Goal: Navigation & Orientation: Go to known website

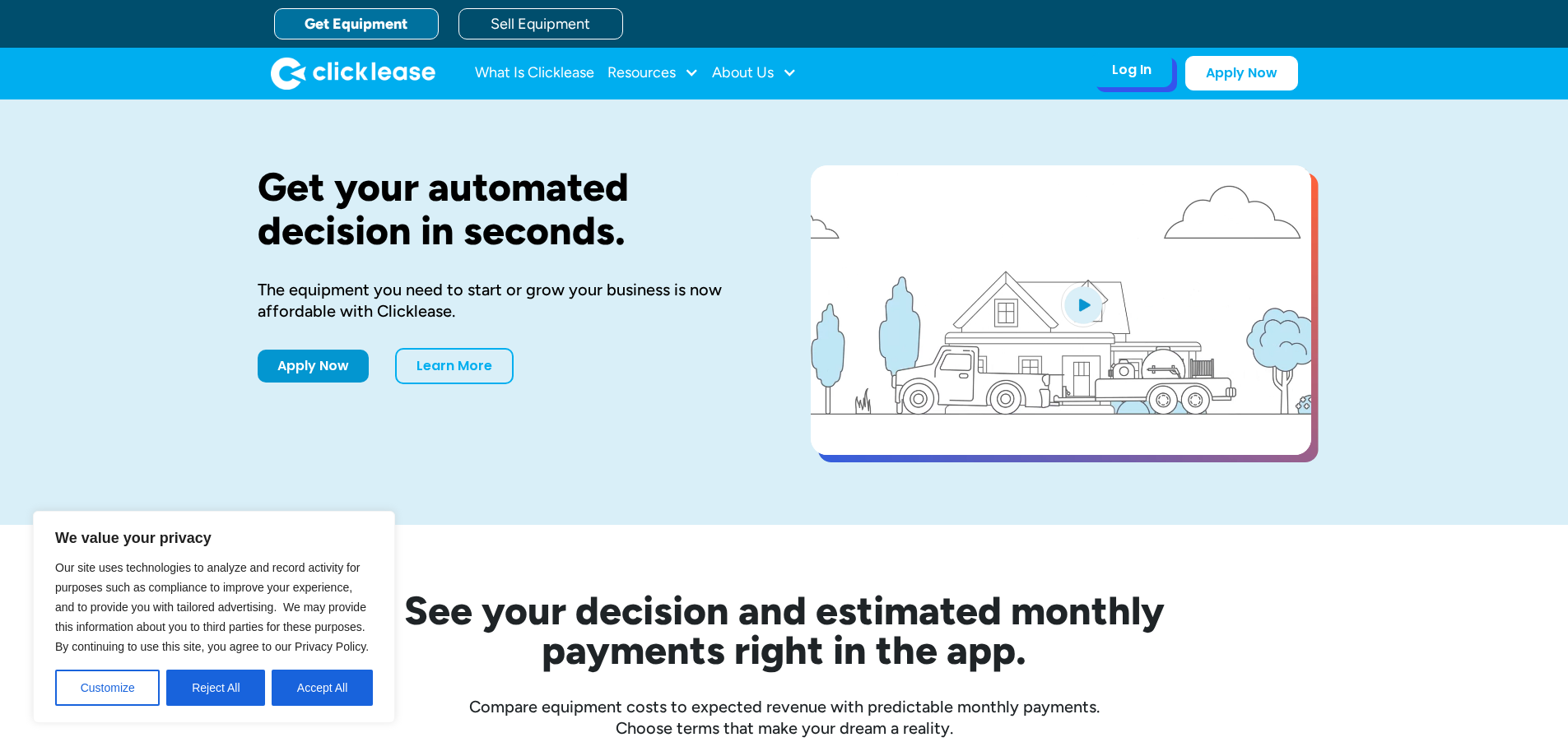
click at [1138, 72] on div "Log In" at bounding box center [1132, 70] width 40 height 16
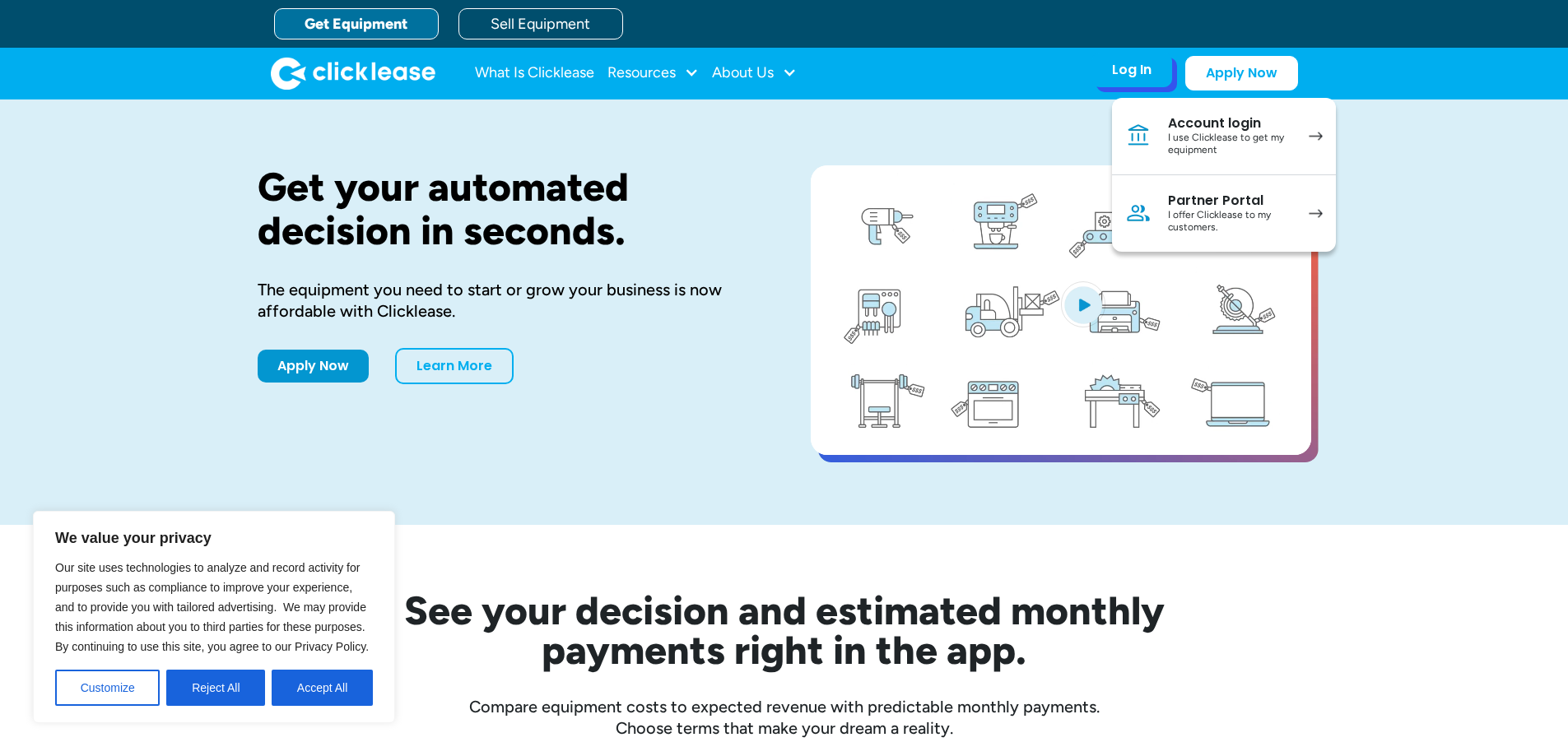
click at [1282, 145] on div "I use Clicklease to get my equipment" at bounding box center [1230, 144] width 124 height 25
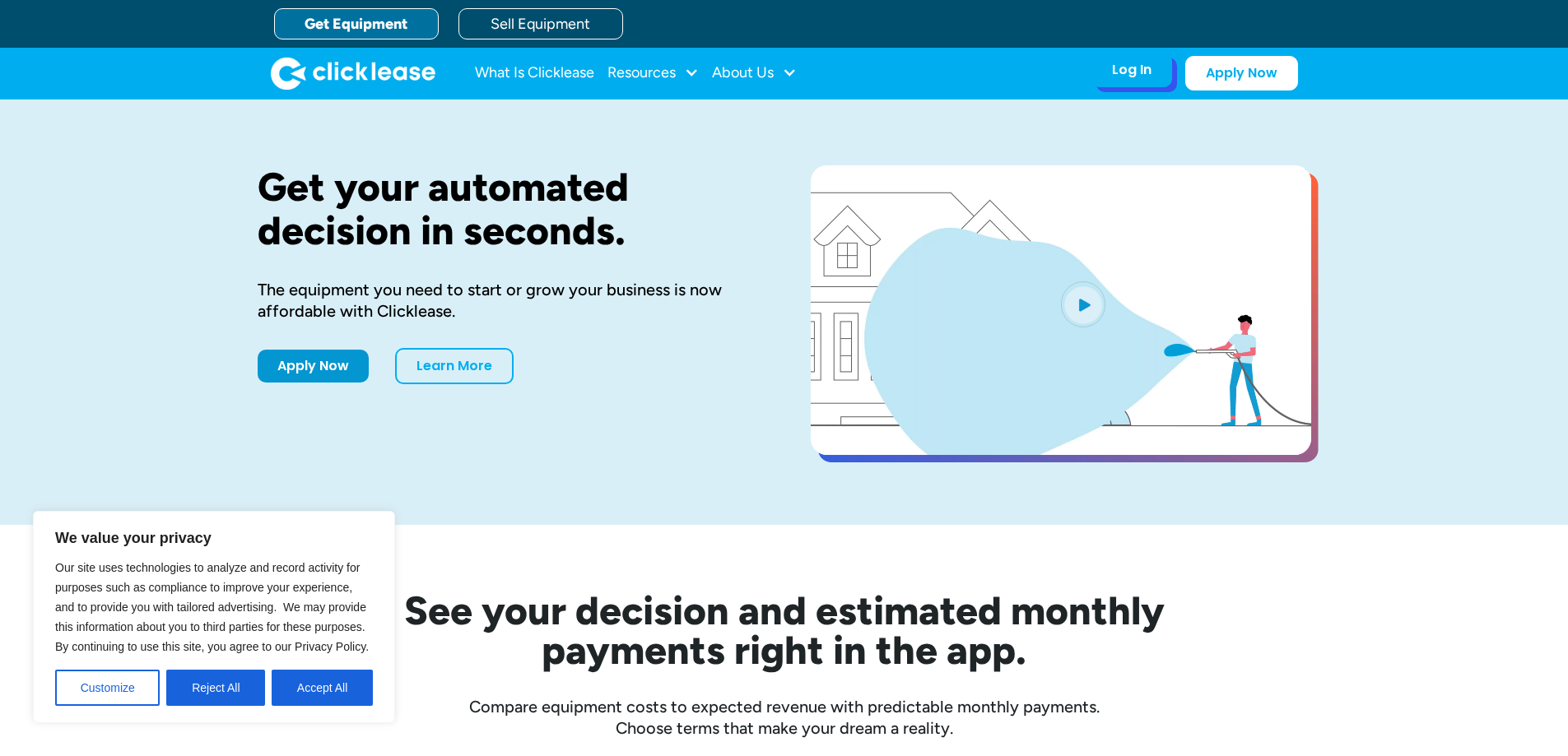
click at [1150, 75] on div "Log In" at bounding box center [1132, 70] width 40 height 16
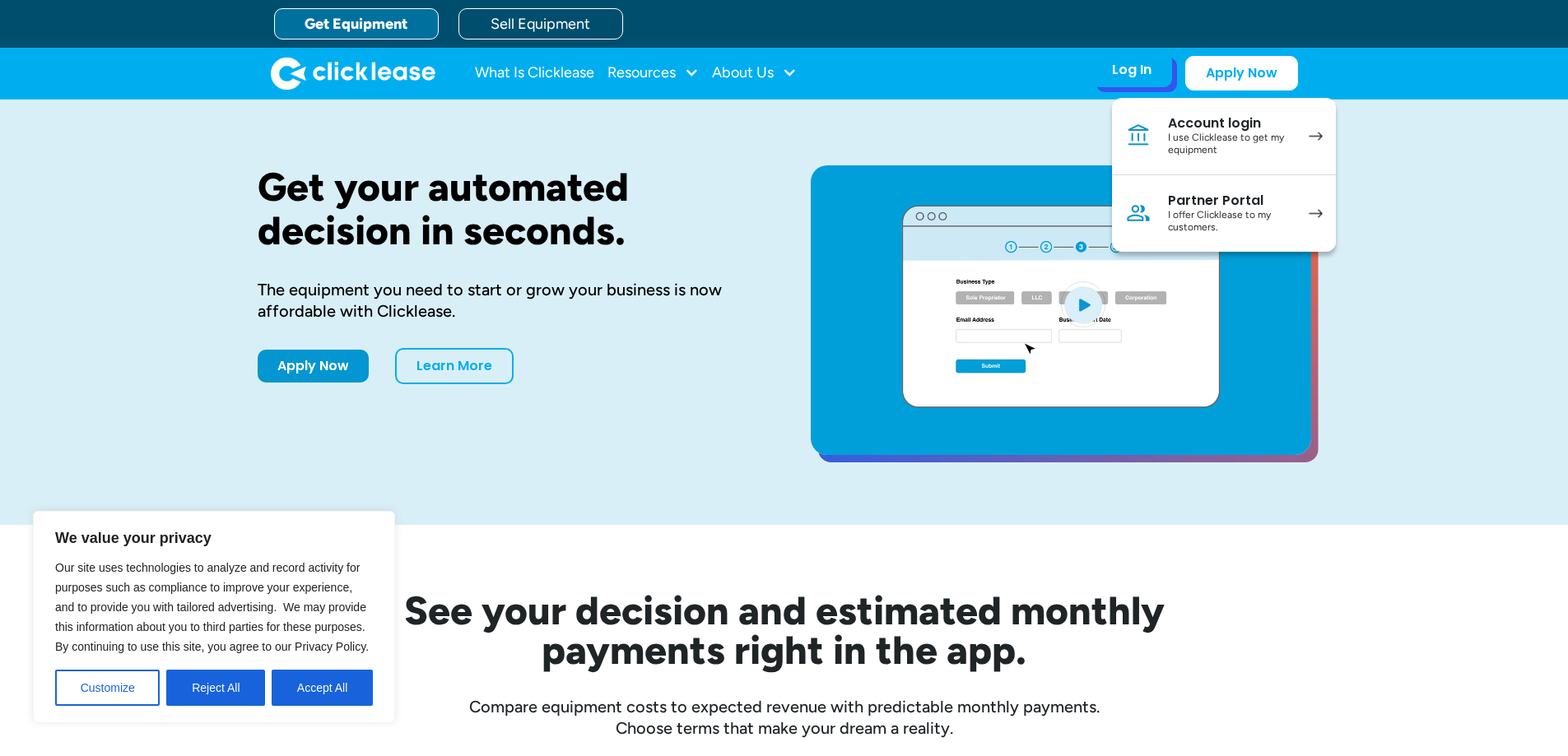
click at [1185, 223] on div "I offer Clicklease to my customers." at bounding box center [1230, 221] width 124 height 25
